Goal: Task Accomplishment & Management: Manage account settings

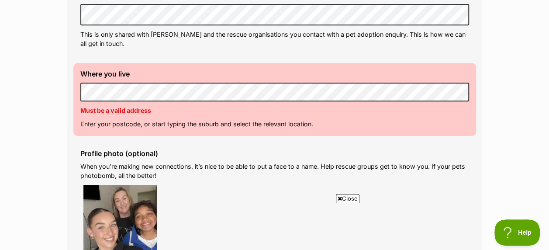
scroll to position [314, 0]
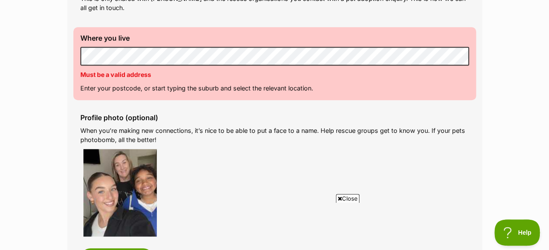
scroll to position [349, 0]
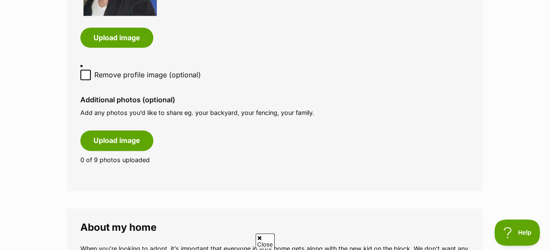
scroll to position [569, 0]
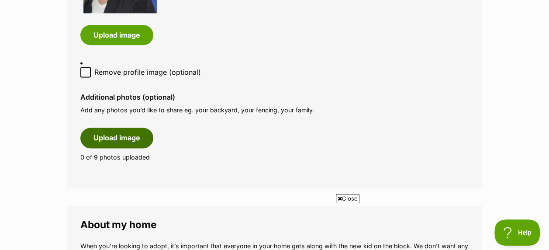
click at [96, 140] on button "Upload image" at bounding box center [116, 137] width 73 height 20
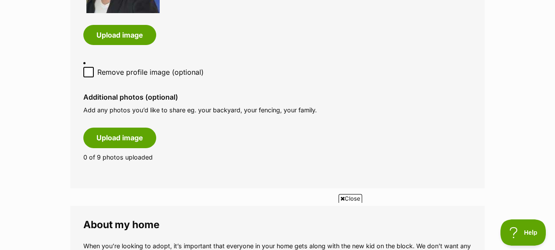
click at [342, 196] on icon at bounding box center [343, 199] width 4 height 6
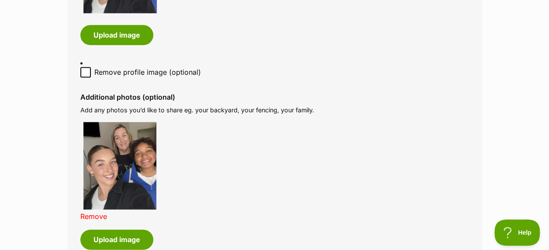
click at [85, 70] on icon at bounding box center [86, 72] width 6 height 6
click at [85, 70] on input "Remove profile image (optional)" at bounding box center [85, 72] width 10 height 10
checkbox input "true"
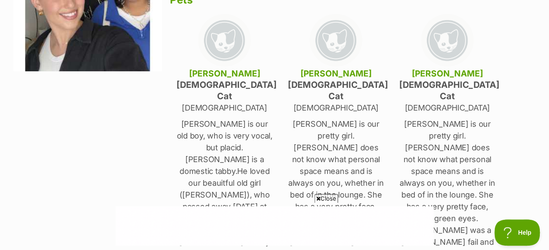
click at [317, 198] on icon at bounding box center [318, 199] width 4 height 6
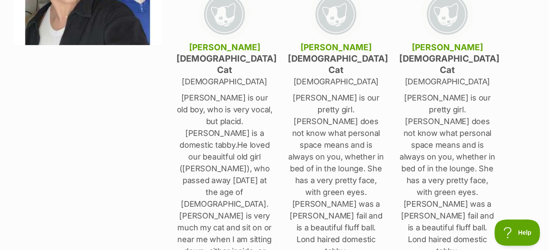
scroll to position [192, 0]
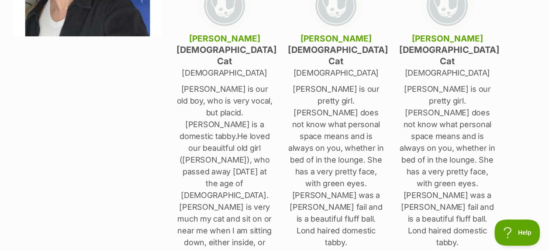
click at [219, 13] on img at bounding box center [224, 5] width 52 height 52
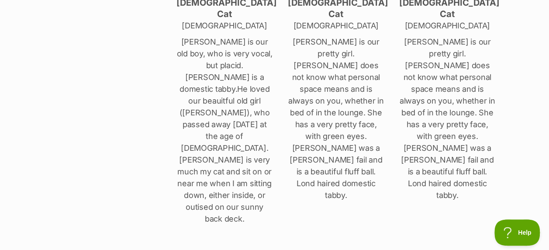
scroll to position [246, 0]
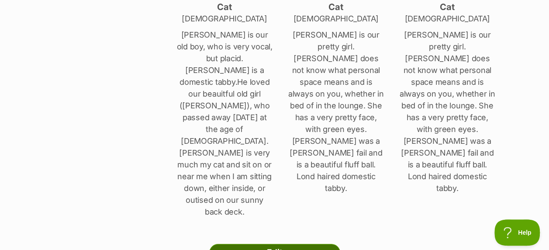
click at [258, 244] on link "Edit" at bounding box center [274, 252] width 131 height 17
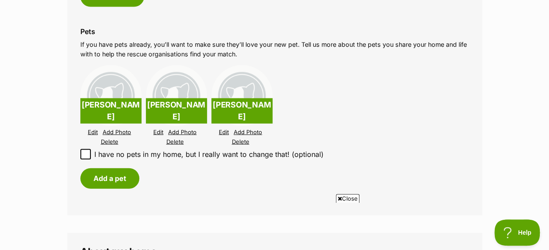
scroll to position [953, 0]
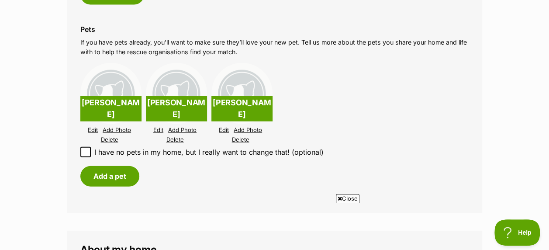
click at [240, 138] on link "Delete" at bounding box center [240, 139] width 17 height 7
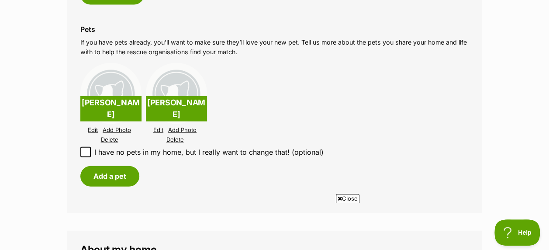
click at [92, 129] on link "Edit" at bounding box center [93, 130] width 10 height 7
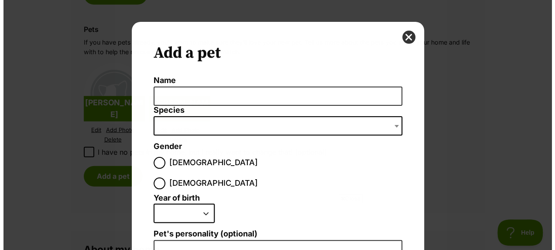
scroll to position [0, 0]
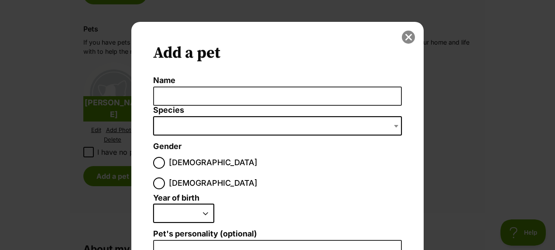
click at [406, 38] on button "close" at bounding box center [408, 37] width 13 height 13
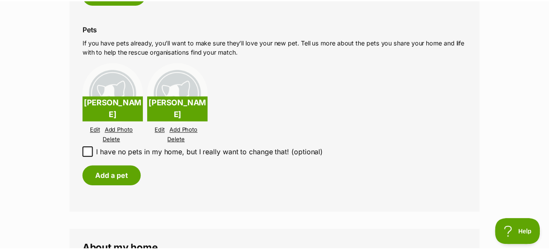
scroll to position [953, 0]
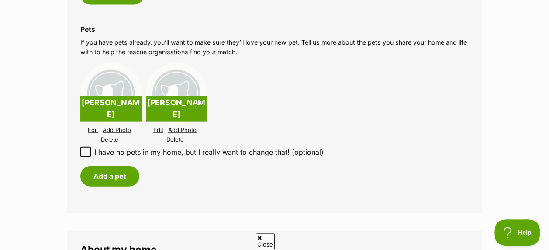
click at [110, 131] on link "Add Photo" at bounding box center [117, 130] width 28 height 7
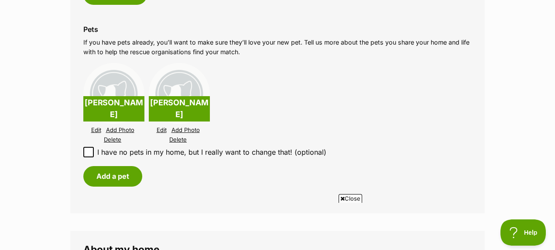
click at [341, 197] on icon at bounding box center [343, 199] width 4 height 6
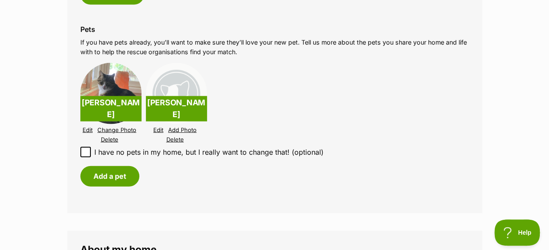
click at [179, 128] on link "Add Photo" at bounding box center [182, 130] width 28 height 7
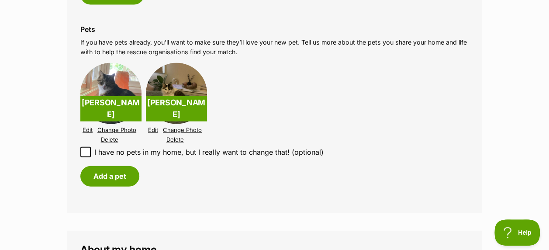
click at [152, 129] on link "Edit" at bounding box center [153, 130] width 10 height 7
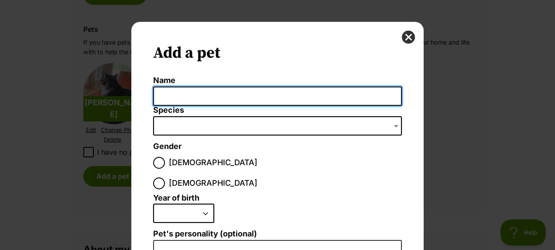
click at [175, 96] on input "Name" at bounding box center [277, 96] width 249 height 20
type input "[PERSON_NAME]"
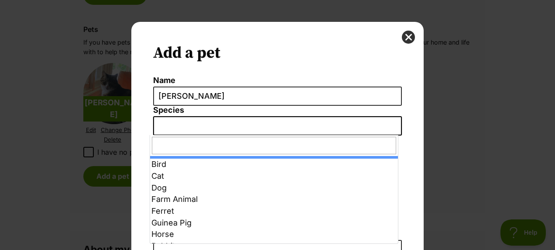
click at [174, 123] on span "Dialog Window - Close (Press escape to close)" at bounding box center [277, 125] width 249 height 19
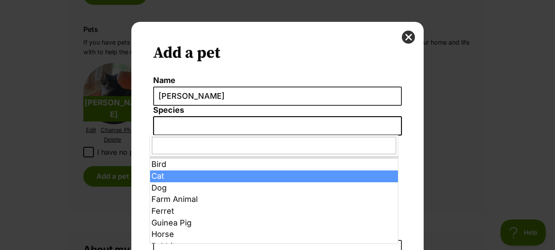
select select "2"
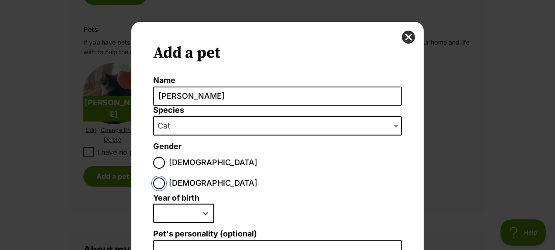
click at [165, 177] on input "[DEMOGRAPHIC_DATA]" at bounding box center [159, 183] width 12 height 12
radio input "true"
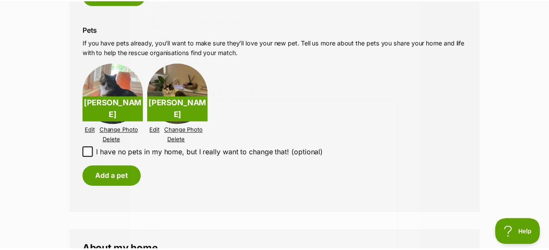
scroll to position [953, 0]
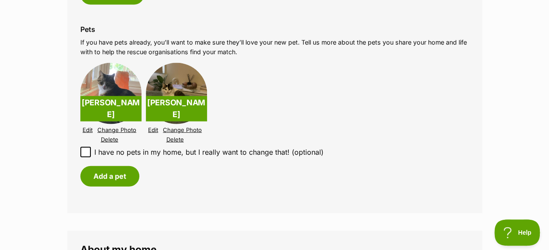
click at [152, 128] on link "Edit" at bounding box center [153, 130] width 10 height 7
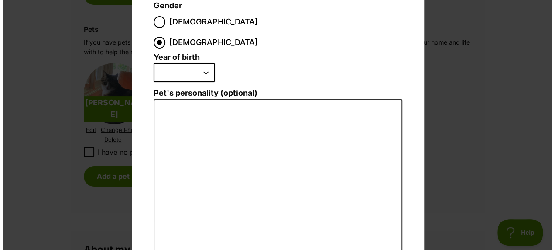
scroll to position [0, 0]
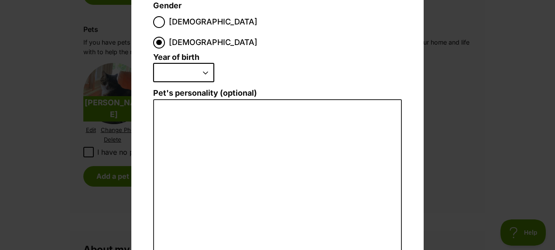
click at [201, 63] on select "2025 2024 2023 2022 2021 2020 2019 2018 2017 2016 2015 2014 2013 2012 2011 2010…" at bounding box center [183, 72] width 61 height 19
select select "2019"
click at [153, 63] on select "2025 2024 2023 2022 2021 2020 2019 2018 2017 2016 2015 2014 2013 2012 2011 2010…" at bounding box center [183, 72] width 61 height 19
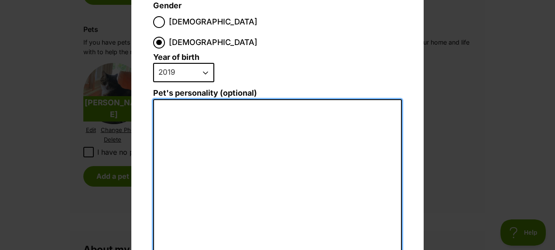
click at [166, 99] on textarea "Pet's personality (optional)" at bounding box center [277, 194] width 249 height 191
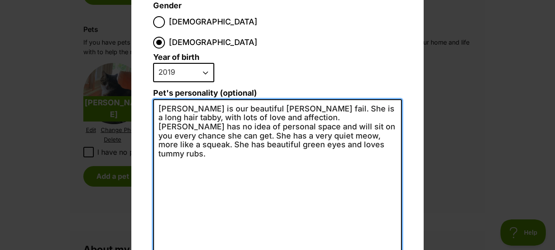
type textarea "[PERSON_NAME] is our beautiful [PERSON_NAME] fail. She is a long hair tabby, wi…"
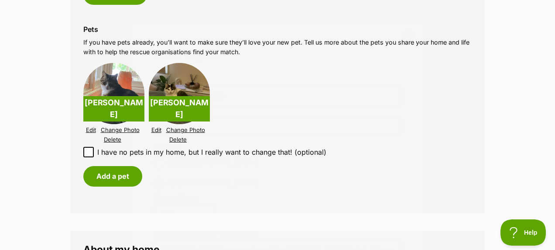
click at [548, 0] on html "Skip to main content Log in to favourite this pet Log in Or sign up Search PetR…" at bounding box center [277, 0] width 555 height 0
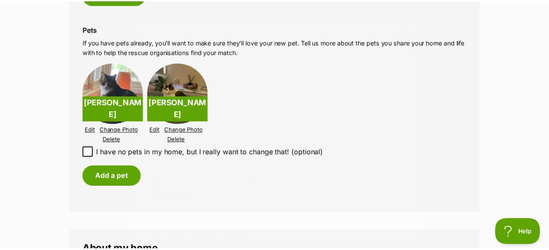
scroll to position [953, 0]
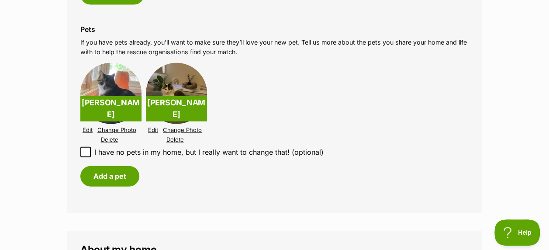
click at [151, 130] on link "Edit" at bounding box center [153, 130] width 10 height 7
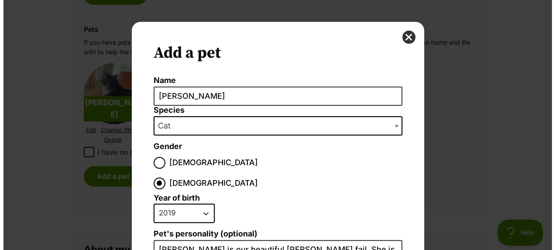
scroll to position [0, 0]
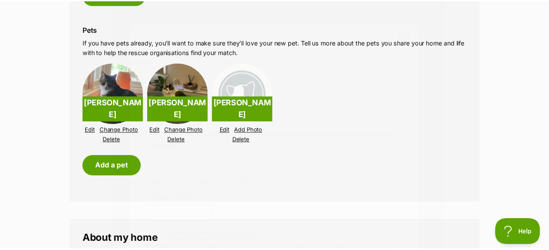
scroll to position [953, 0]
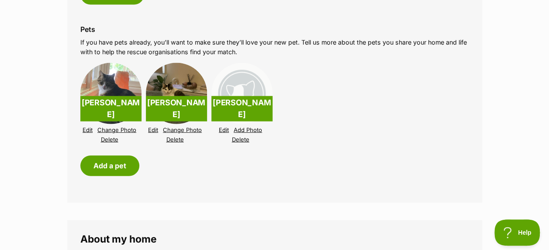
click at [223, 128] on link "Edit" at bounding box center [224, 130] width 10 height 7
click at [224, 129] on link "Edit" at bounding box center [224, 130] width 10 height 7
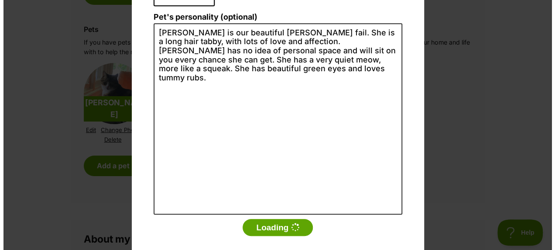
scroll to position [0, 0]
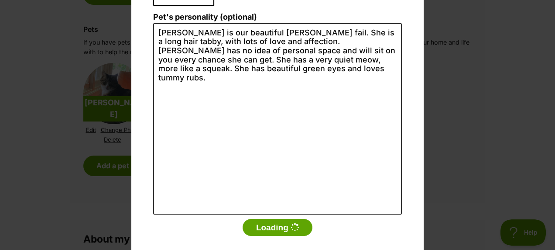
click at [462, 86] on div "Add a pet Name [PERSON_NAME] Species Bird Cat Dog Farm Animal Ferret Guinea Pig…" at bounding box center [277, 125] width 555 height 250
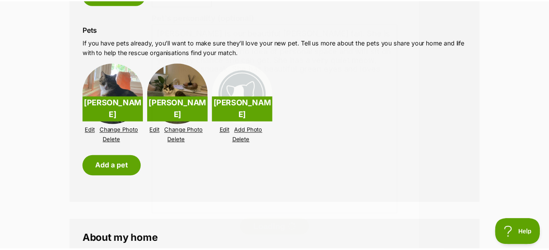
scroll to position [953, 0]
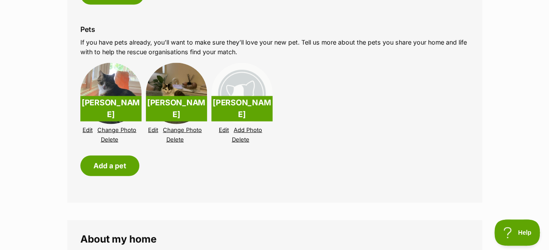
click at [244, 129] on link "Add Photo" at bounding box center [248, 130] width 28 height 7
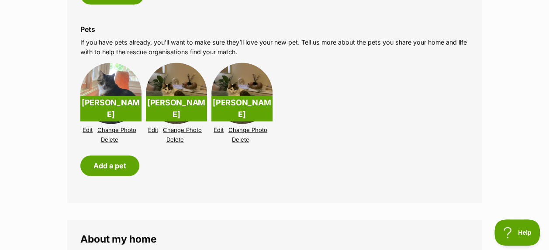
click at [176, 140] on link "Delete" at bounding box center [174, 139] width 17 height 7
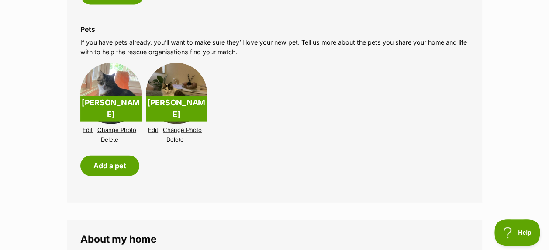
click at [154, 129] on link "Edit" at bounding box center [153, 130] width 10 height 7
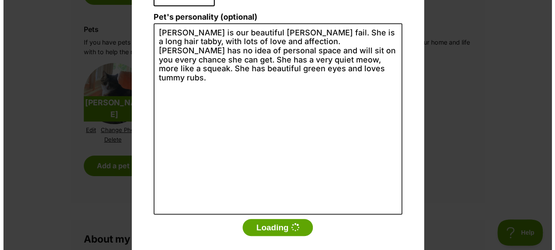
scroll to position [0, 0]
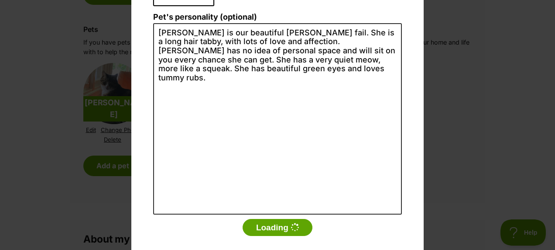
click at [464, 160] on div "Add a pet Name [PERSON_NAME] Species Bird Cat Dog Farm Animal Ferret Guinea Pig…" at bounding box center [277, 125] width 555 height 250
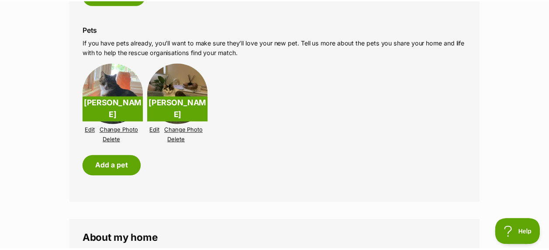
scroll to position [953, 0]
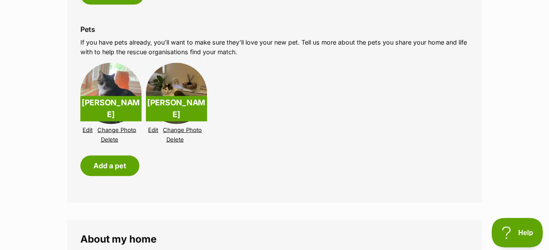
click at [508, 231] on span "Help" at bounding box center [513, 230] width 45 height 6
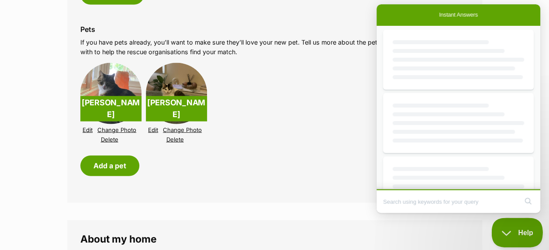
scroll to position [0, 0]
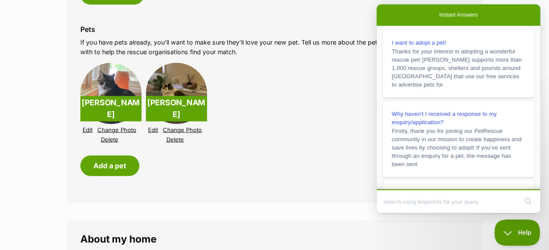
click at [536, 182] on div at bounding box center [458, 184] width 164 height 9
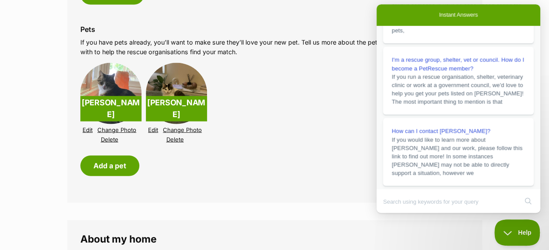
scroll to position [217, 0]
click at [370, 124] on li "[PERSON_NAME] Edit Change Photo Delete [PERSON_NAME] Edit Change Photo Delete" at bounding box center [274, 104] width 389 height 86
click at [150, 129] on link "Edit" at bounding box center [153, 130] width 10 height 7
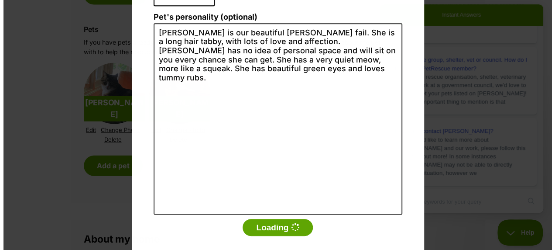
scroll to position [0, 0]
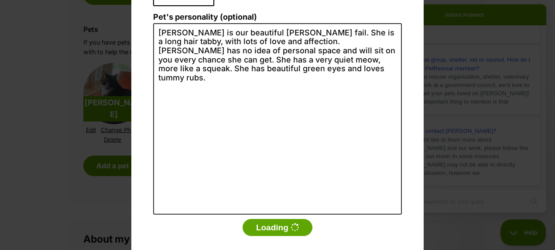
click at [475, 186] on div "Add a pet Name [PERSON_NAME] Species Bird Cat Dog Farm Animal Ferret Guinea Pig…" at bounding box center [277, 125] width 555 height 250
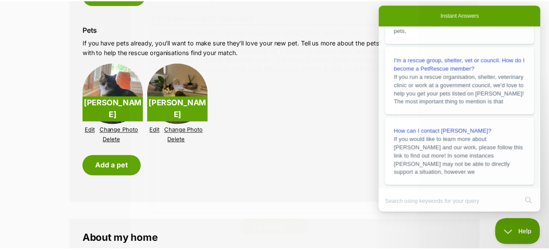
scroll to position [953, 0]
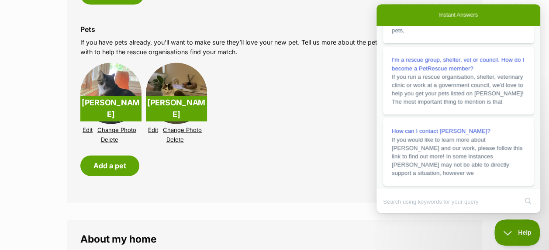
click at [88, 127] on link "Edit" at bounding box center [88, 130] width 10 height 7
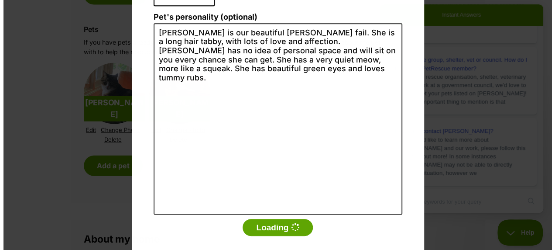
scroll to position [0, 0]
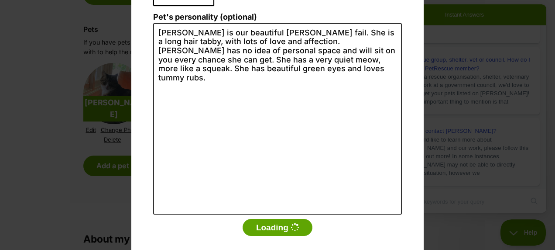
click at [480, 55] on div "Add a pet Name [PERSON_NAME] Species Bird Cat Dog Farm Animal Ferret Guinea Pig…" at bounding box center [277, 125] width 555 height 250
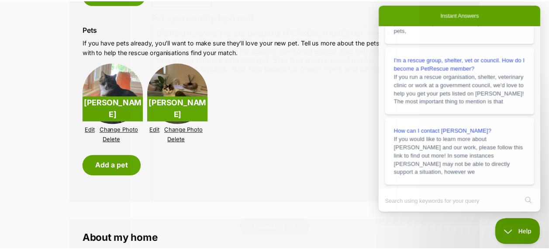
scroll to position [953, 0]
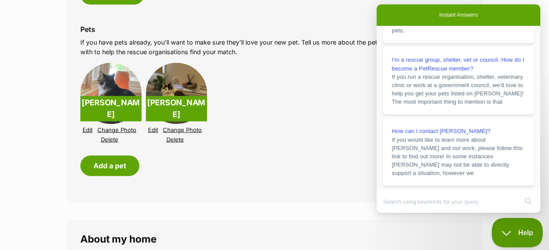
click at [504, 228] on span "Help" at bounding box center [513, 230] width 45 height 6
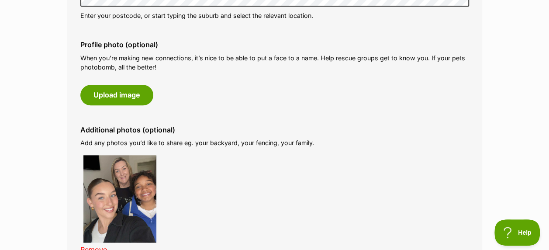
scroll to position [393, 0]
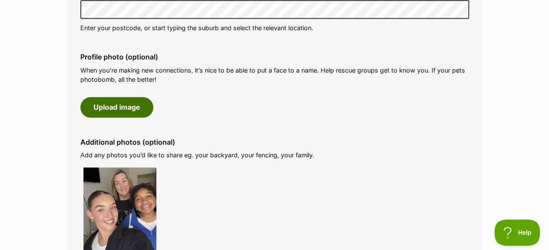
click at [111, 107] on button "Upload image" at bounding box center [116, 107] width 73 height 20
